Goal: Information Seeking & Learning: Find specific fact

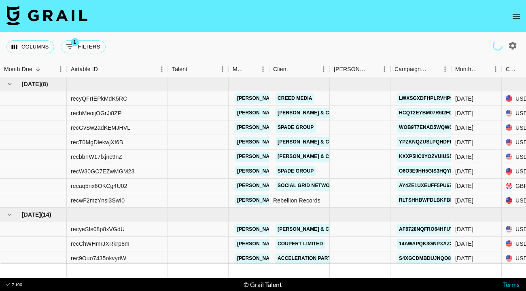
click at [516, 21] on icon "open drawer" at bounding box center [516, 16] width 10 height 10
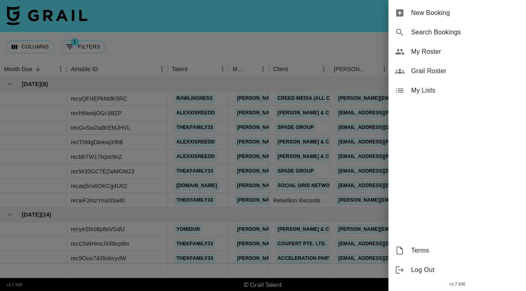
click at [444, 54] on span "My Roster" at bounding box center [465, 52] width 108 height 10
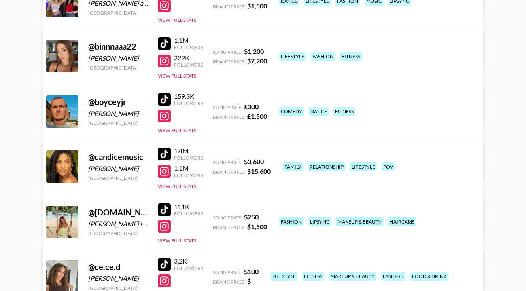
scroll to position [556, 0]
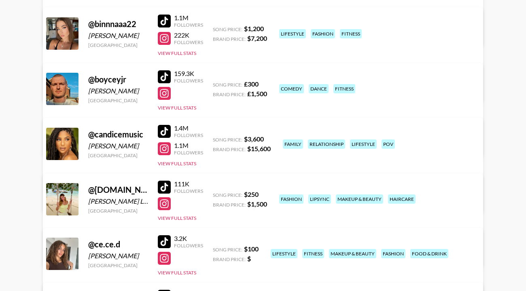
click at [165, 127] on div at bounding box center [164, 131] width 13 height 13
drag, startPoint x: 138, startPoint y: 145, endPoint x: 132, endPoint y: 137, distance: 9.9
click at [120, 143] on div "[PERSON_NAME]" at bounding box center [118, 146] width 60 height 8
drag, startPoint x: 145, startPoint y: 135, endPoint x: 91, endPoint y: 136, distance: 54.2
click at [91, 136] on div "@ candicemusic" at bounding box center [118, 134] width 60 height 10
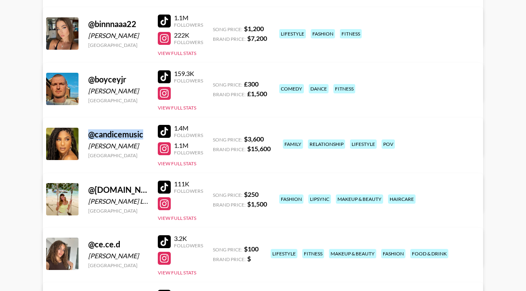
copy div "@ candicemusic"
drag, startPoint x: 135, startPoint y: 148, endPoint x: 90, endPoint y: 149, distance: 44.5
click at [90, 149] on div "[PERSON_NAME]" at bounding box center [118, 146] width 60 height 8
copy div "[PERSON_NAME]"
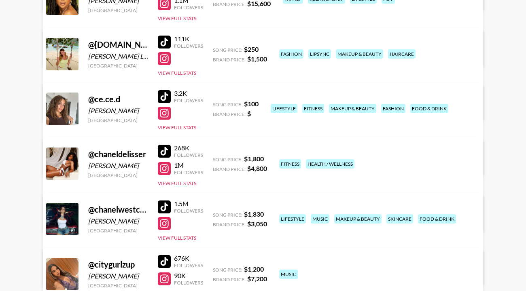
scroll to position [701, 0]
drag, startPoint x: 138, startPoint y: 165, endPoint x: 85, endPoint y: 168, distance: 52.3
click at [85, 169] on div "@ chaneldelisser Chanel [PERSON_NAME] United States 268K Followers 1M Followers…" at bounding box center [263, 185] width 440 height 94
copy div "[PERSON_NAME]"
click at [166, 150] on div at bounding box center [164, 151] width 13 height 13
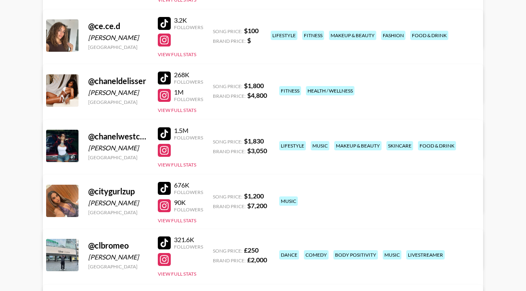
scroll to position [805, 0]
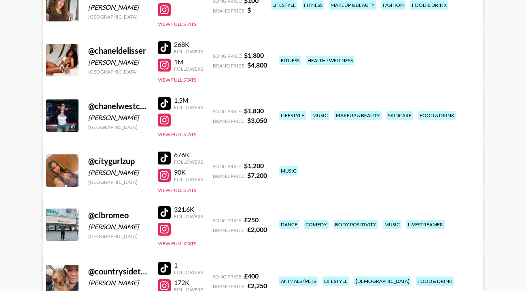
click at [163, 100] on div at bounding box center [164, 103] width 13 height 13
drag, startPoint x: 143, startPoint y: 118, endPoint x: 86, endPoint y: 117, distance: 56.6
click at [86, 117] on div "@ chanelwestcoast [PERSON_NAME] [GEOGRAPHIC_DATA] 1.5M Followers View Full Stat…" at bounding box center [263, 136] width 440 height 93
copy div "[PERSON_NAME]"
click at [161, 104] on div at bounding box center [164, 103] width 13 height 13
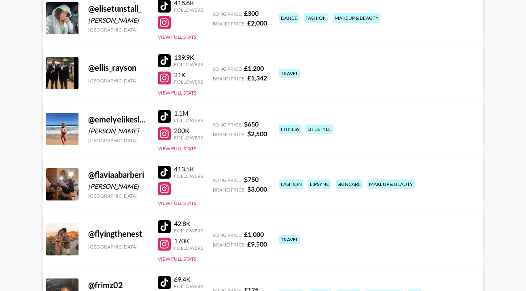
scroll to position [1345, 0]
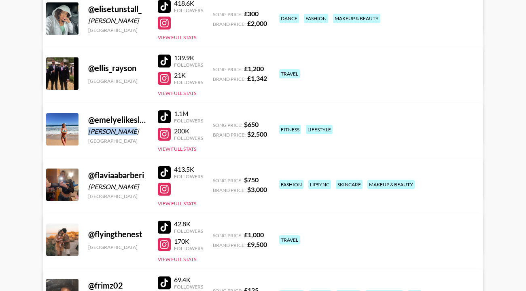
drag, startPoint x: 129, startPoint y: 130, endPoint x: 89, endPoint y: 134, distance: 40.6
click at [89, 134] on div "[PERSON_NAME]" at bounding box center [118, 131] width 60 height 8
copy div "[PERSON_NAME]"
click at [162, 112] on div at bounding box center [164, 116] width 13 height 13
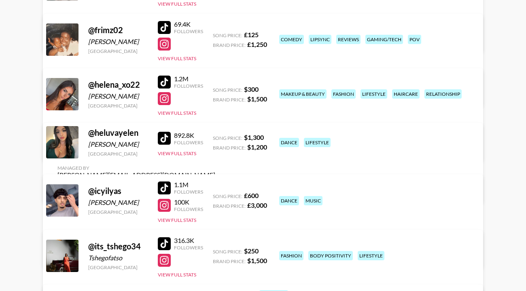
scroll to position [1628, 0]
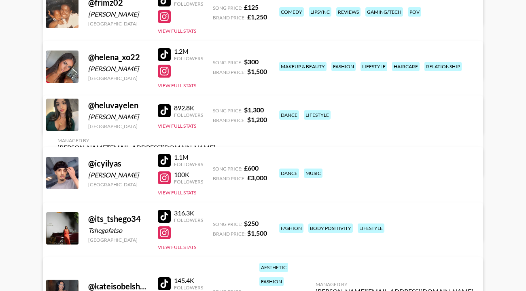
drag, startPoint x: 138, startPoint y: 123, endPoint x: 88, endPoint y: 125, distance: 49.4
click at [88, 121] on div "[PERSON_NAME]" at bounding box center [118, 117] width 60 height 8
copy div "[PERSON_NAME]"
click at [163, 116] on div at bounding box center [164, 110] width 13 height 13
click at [167, 114] on div at bounding box center [164, 110] width 13 height 13
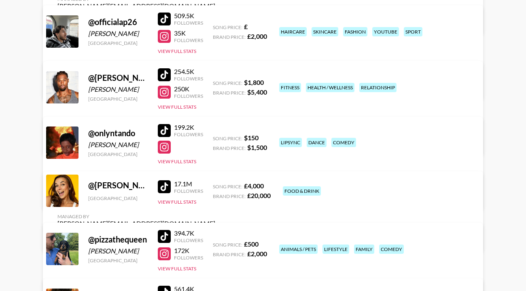
scroll to position [2602, 0]
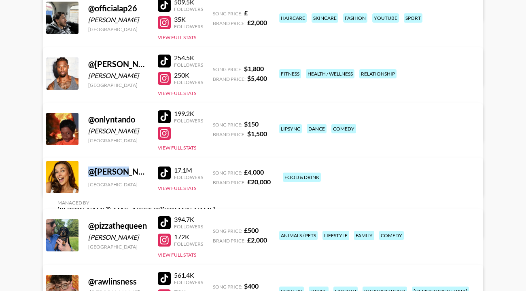
drag, startPoint x: 127, startPoint y: 180, endPoint x: 86, endPoint y: 179, distance: 40.9
click at [85, 179] on div "@ [PERSON_NAME] [GEOGRAPHIC_DATA] 17.1M Followers View Full Stats Song Price: £…" at bounding box center [263, 198] width 440 height 80
copy div "@ [PERSON_NAME]"
click at [167, 177] on div at bounding box center [164, 173] width 13 height 13
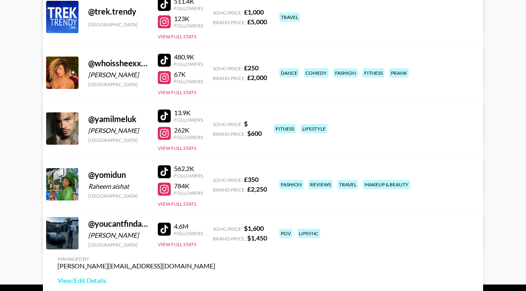
scroll to position [3705, 0]
